Goal: Task Accomplishment & Management: Manage account settings

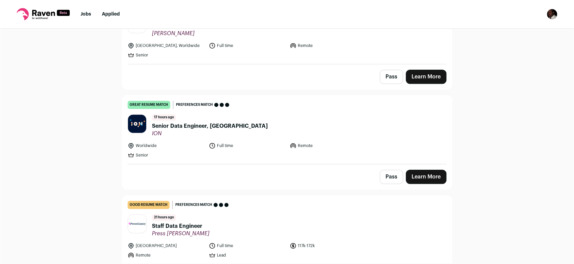
scroll to position [370, 0]
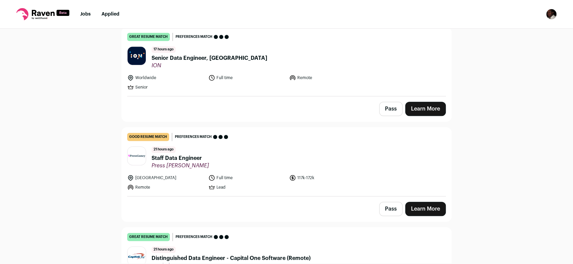
click at [432, 109] on link "Learn More" at bounding box center [425, 109] width 41 height 14
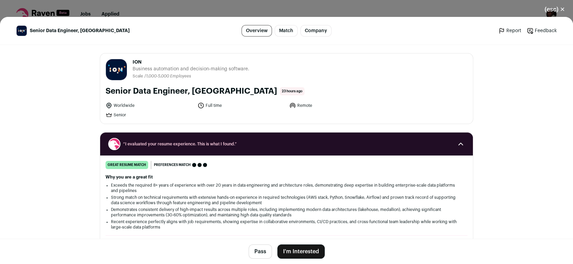
click at [563, 8] on button "(esc) ✕" at bounding box center [554, 9] width 37 height 15
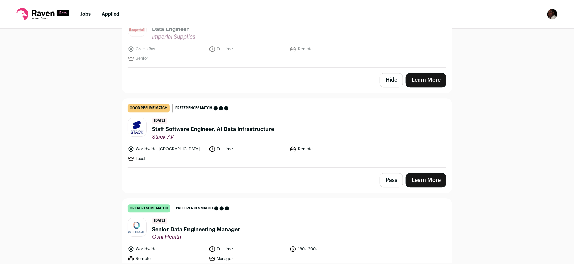
scroll to position [1013, 0]
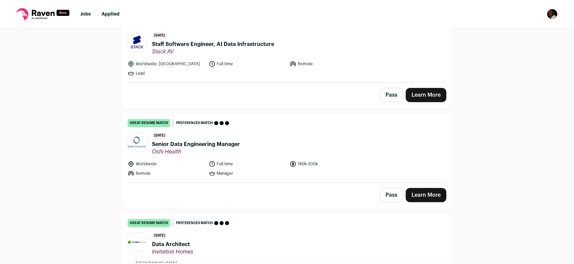
click at [427, 189] on link "Learn More" at bounding box center [426, 195] width 41 height 14
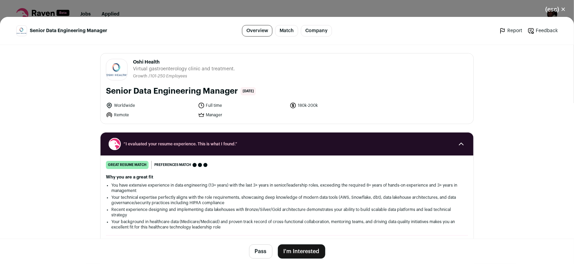
click at [311, 256] on button "I'm Interested" at bounding box center [301, 252] width 47 height 14
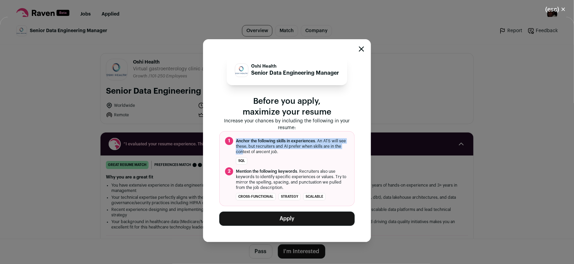
drag, startPoint x: 236, startPoint y: 141, endPoint x: 250, endPoint y: 150, distance: 16.2
click at [250, 150] on span "Anchor the following skills in experiences . An ATS will see these, but recruit…" at bounding box center [292, 146] width 113 height 16
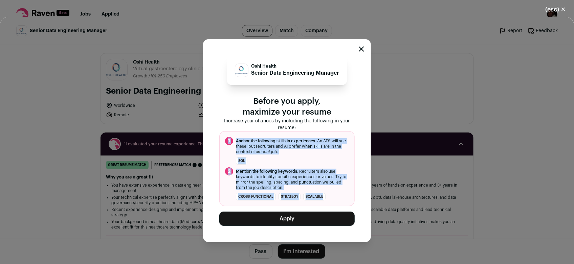
drag, startPoint x: 250, startPoint y: 150, endPoint x: 323, endPoint y: 198, distance: 87.9
click at [323, 198] on ol "1 Anchor the following skills in experiences . An ATS will see these, but recru…" at bounding box center [286, 168] width 135 height 75
drag, startPoint x: 323, startPoint y: 198, endPoint x: 274, endPoint y: 175, distance: 54.8
copy ol "1 Anchor the following skills in experiences . An ATS will see these, but recru…"
click at [362, 50] on icon "Close modal" at bounding box center [361, 49] width 4 height 4
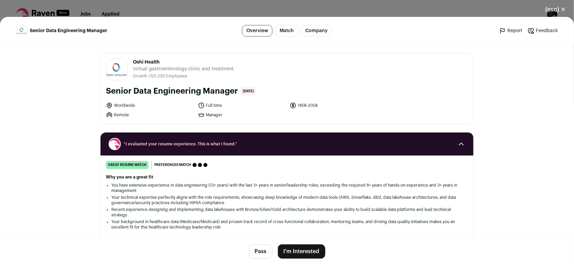
click at [562, 9] on button "(esc) ✕" at bounding box center [555, 9] width 37 height 15
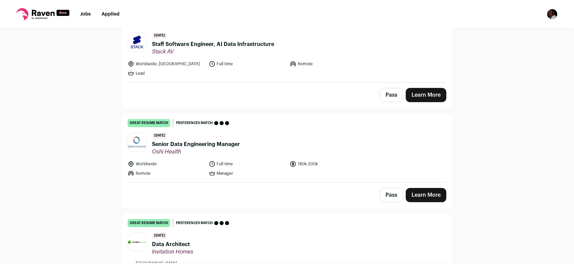
click at [553, 15] on img "Open dropdown" at bounding box center [552, 14] width 11 height 11
click at [512, 31] on link "Settings" at bounding box center [519, 31] width 75 height 16
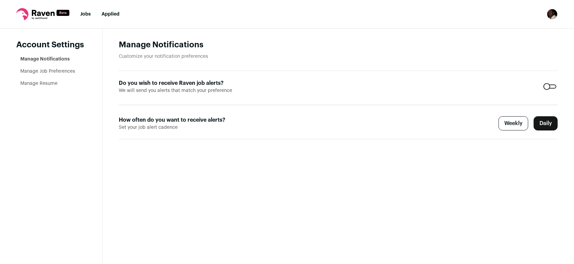
click at [31, 83] on link "Manage Resume" at bounding box center [38, 83] width 37 height 5
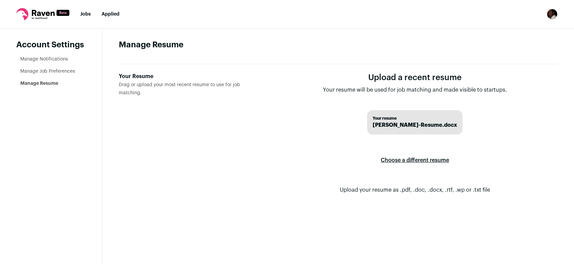
click at [132, 75] on div "Your Resume" at bounding box center [190, 76] width 143 height 8
click at [0, 0] on input "Your Resume Drag or upload your most recent resume to use for job matching." at bounding box center [0, 0] width 0 height 0
click at [429, 161] on label "Choose a different resume" at bounding box center [415, 160] width 68 height 19
click at [0, 0] on input "Your Resume Drag or upload your most recent resume to use for job matching." at bounding box center [0, 0] width 0 height 0
click at [554, 15] on img "Open dropdown" at bounding box center [552, 14] width 11 height 11
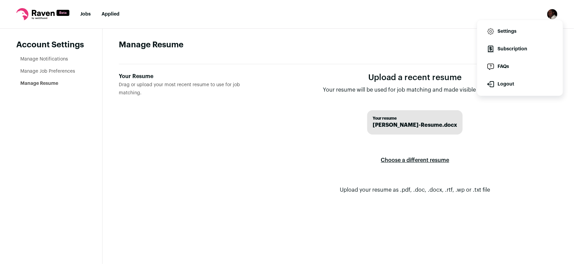
click at [514, 30] on link "Settings" at bounding box center [519, 31] width 75 height 16
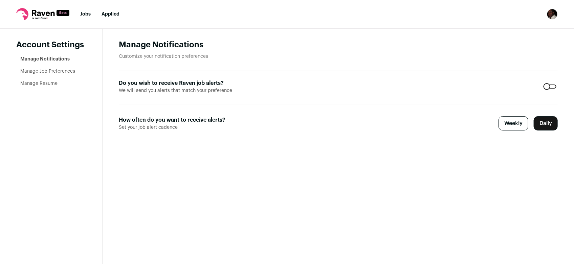
click at [38, 83] on link "Manage Resume" at bounding box center [38, 83] width 37 height 5
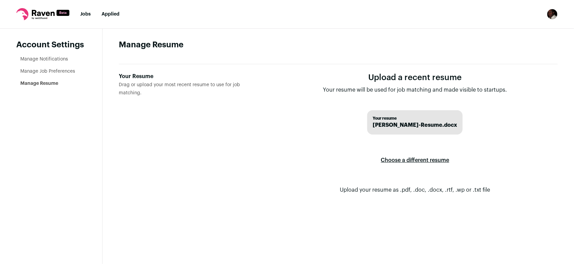
click at [396, 122] on span "[PERSON_NAME]-Resume.docx" at bounding box center [414, 125] width 85 height 8
click at [397, 122] on span "[PERSON_NAME]-Resume.docx" at bounding box center [414, 125] width 85 height 8
click at [362, 188] on p "Upload your resume as .pdf, .doc, .docx, .rtf, .wp or .txt file" at bounding box center [415, 190] width 150 height 8
click at [554, 15] on img "Open dropdown" at bounding box center [552, 14] width 11 height 11
click at [520, 49] on link "Subscription" at bounding box center [519, 49] width 75 height 16
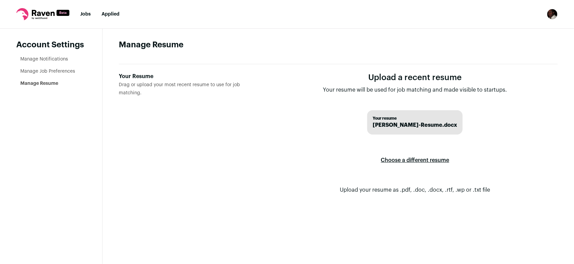
click at [87, 13] on link "Jobs" at bounding box center [85, 14] width 10 height 5
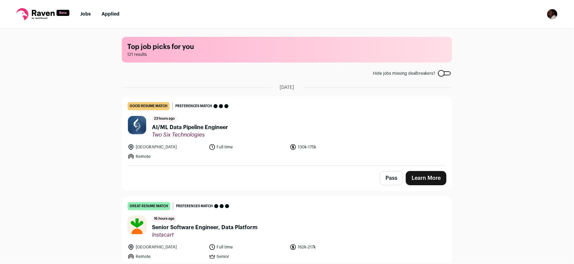
click at [112, 16] on link "Applied" at bounding box center [110, 14] width 18 height 5
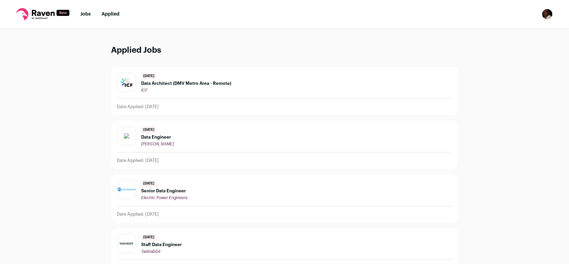
click at [548, 16] on img "Open dropdown" at bounding box center [547, 14] width 11 height 11
click at [502, 37] on link "Settings" at bounding box center [514, 31] width 75 height 16
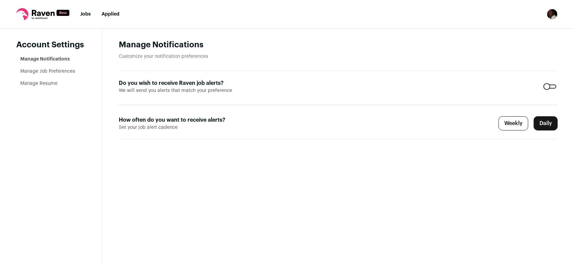
click at [38, 73] on link "Manage Job Preferences" at bounding box center [47, 71] width 55 height 5
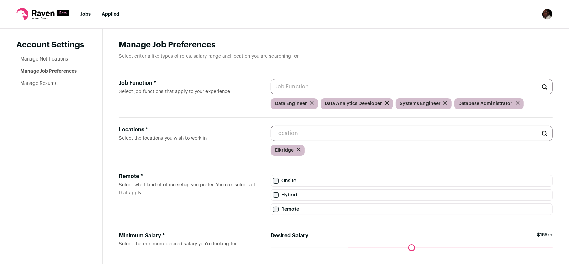
click at [28, 83] on link "Manage Resume" at bounding box center [38, 83] width 37 height 5
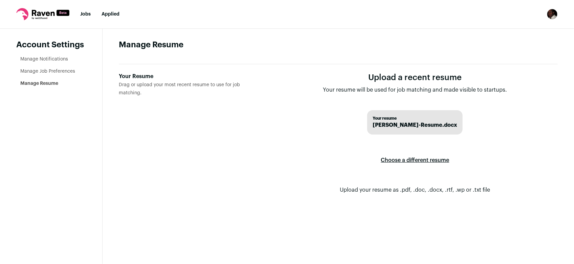
click at [409, 88] on p "Your resume will be used for job matching and made visible to startups." at bounding box center [415, 90] width 184 height 8
click at [553, 15] on img "Open dropdown" at bounding box center [552, 14] width 11 height 11
click at [511, 31] on link "Settings" at bounding box center [519, 31] width 75 height 16
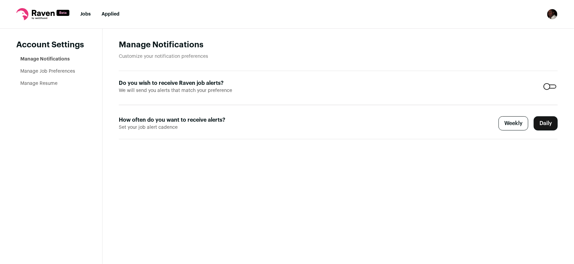
click at [36, 83] on link "Manage Resume" at bounding box center [38, 83] width 37 height 5
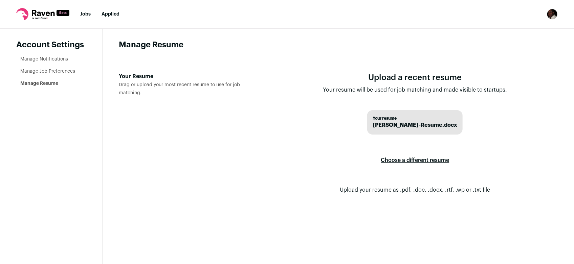
click at [392, 127] on span "Chris-Ross-Resume.docx" at bounding box center [414, 125] width 85 height 8
drag, startPoint x: 392, startPoint y: 127, endPoint x: 450, endPoint y: 123, distance: 57.6
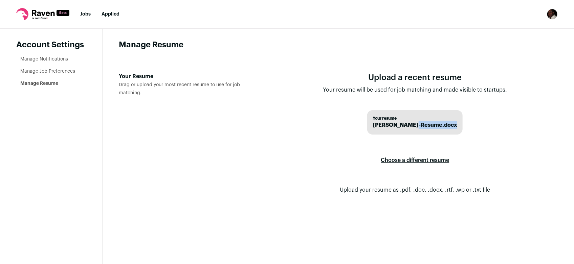
click at [450, 123] on div "Your resume Chris-Ross-Resume.docx" at bounding box center [414, 122] width 95 height 24
click at [139, 87] on span "Drag or upload your most recent resume to use for job matching." at bounding box center [179, 89] width 121 height 13
click at [0, 0] on input "Your Resume Drag or upload your most recent resume to use for job matching." at bounding box center [0, 0] width 0 height 0
click at [81, 14] on link "Jobs" at bounding box center [85, 14] width 10 height 5
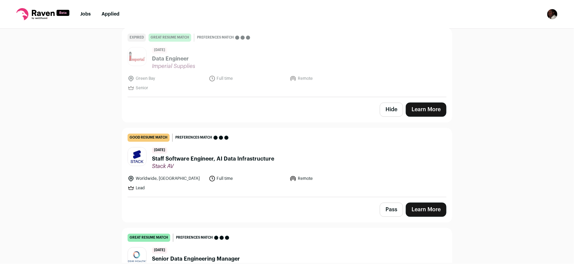
scroll to position [966, 0]
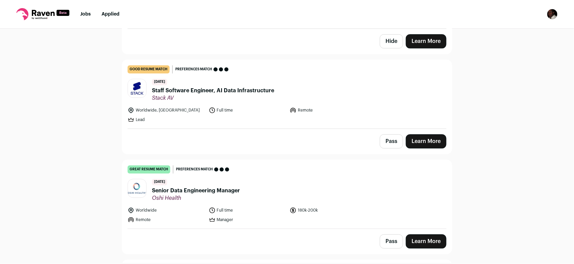
click at [426, 234] on link "Learn More" at bounding box center [426, 241] width 41 height 14
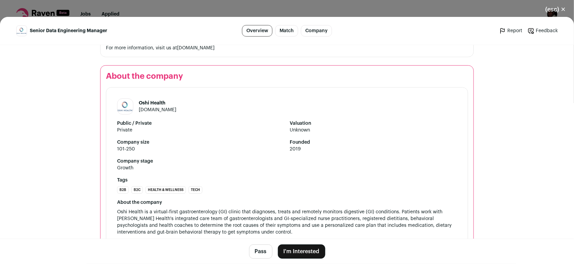
scroll to position [1145, 0]
click at [298, 250] on button "I'm Interested" at bounding box center [301, 252] width 47 height 14
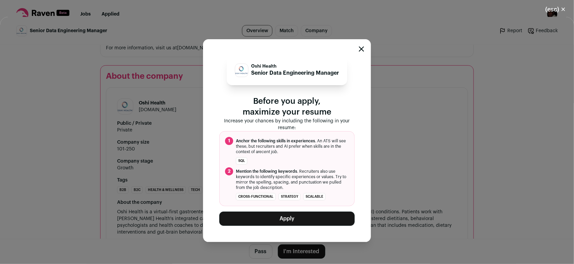
click at [290, 218] on button "Apply" at bounding box center [286, 219] width 135 height 14
